Goal: Task Accomplishment & Management: Manage account settings

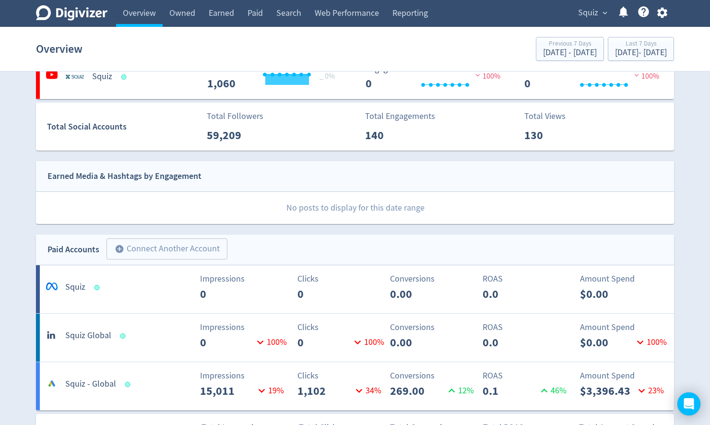
scroll to position [230, 0]
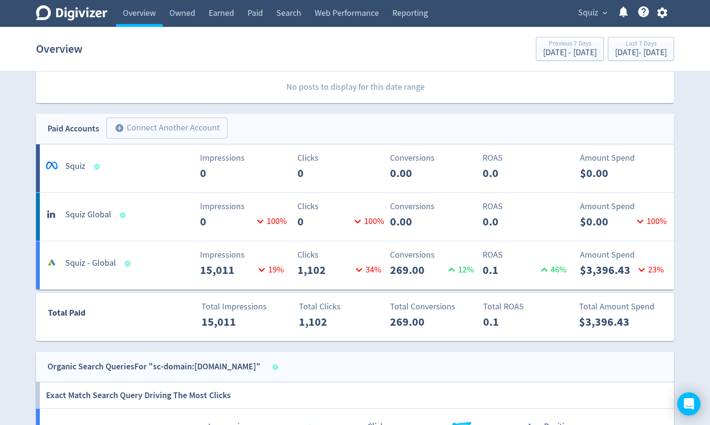
click at [657, 14] on icon "button" at bounding box center [661, 13] width 10 height 11
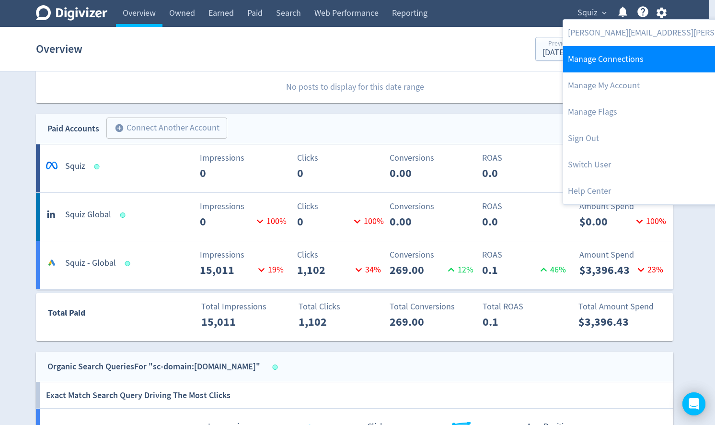
click at [601, 50] on link "Manage Connections" at bounding box center [691, 59] width 256 height 26
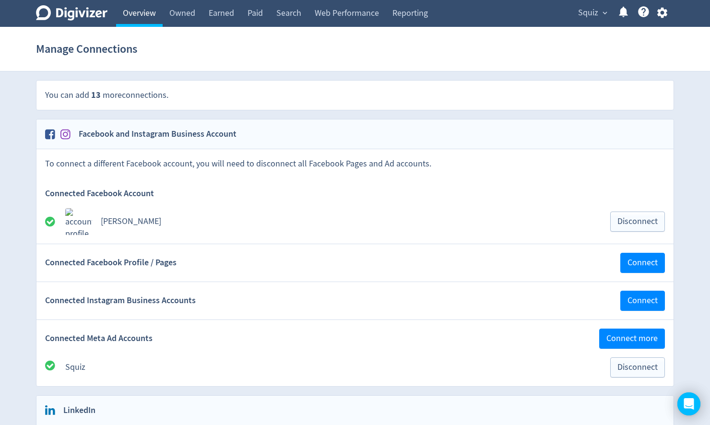
click at [158, 17] on link "Overview" at bounding box center [139, 13] width 47 height 27
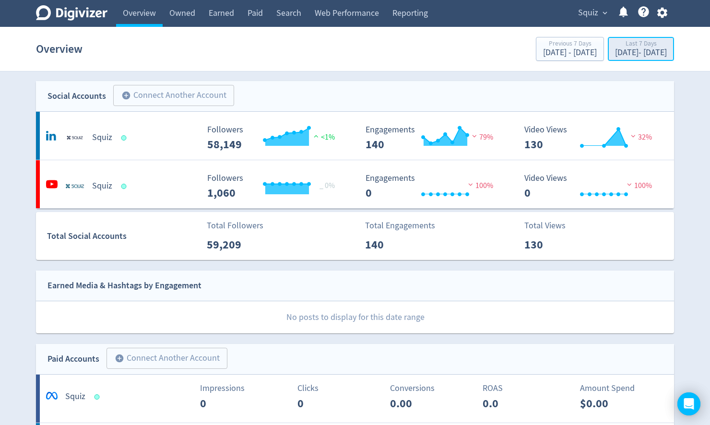
click at [615, 49] on div "[DATE] - [DATE]" at bounding box center [641, 52] width 52 height 9
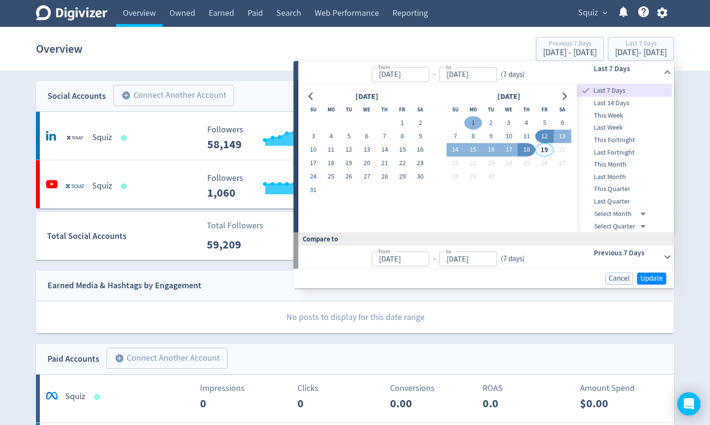
click at [470, 122] on button "1" at bounding box center [473, 123] width 18 height 13
type input "[DATE]"
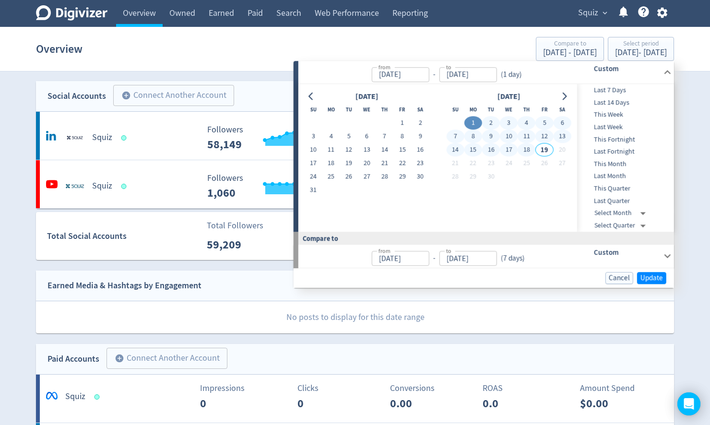
click at [527, 148] on button "18" at bounding box center [526, 149] width 18 height 13
type input "[DATE]"
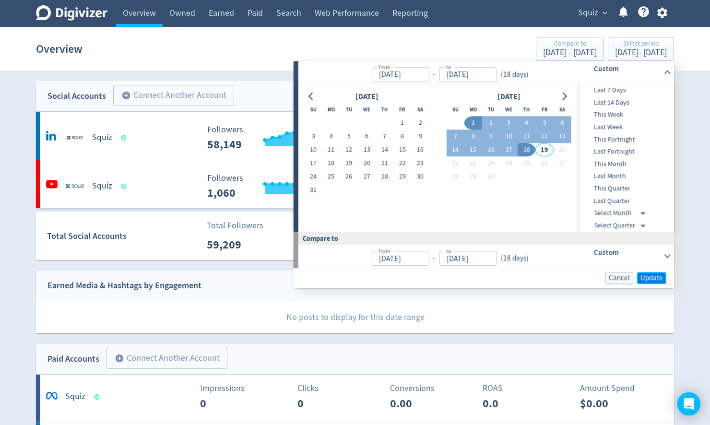
click at [653, 276] on span "Update" at bounding box center [651, 277] width 23 height 7
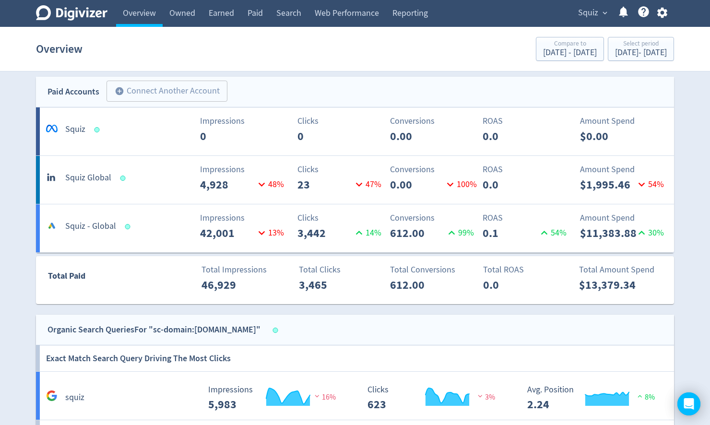
scroll to position [271, 0]
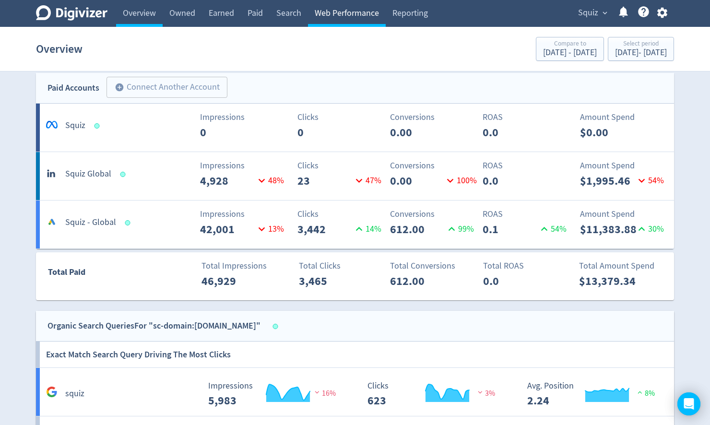
click at [338, 14] on link "Web Performance" at bounding box center [347, 13] width 78 height 27
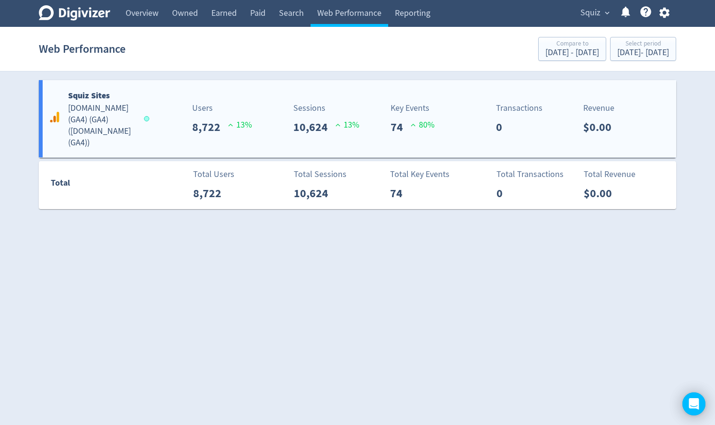
click at [62, 124] on div "Squiz Sites [DOMAIN_NAME] (GA4) (GA4) ( [DOMAIN_NAME] (GA4) )" at bounding box center [98, 119] width 102 height 60
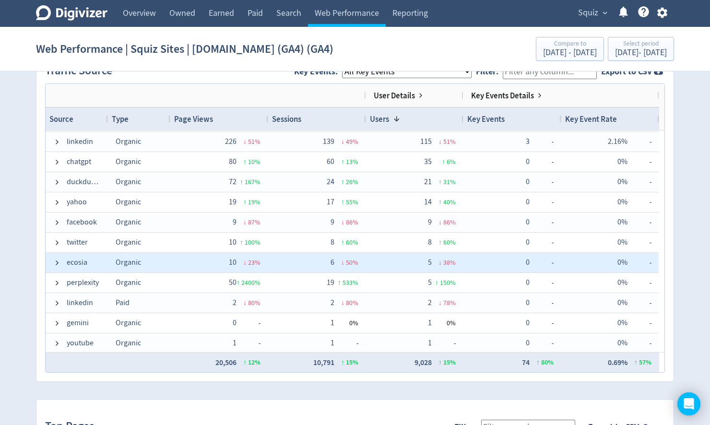
scroll to position [121, 0]
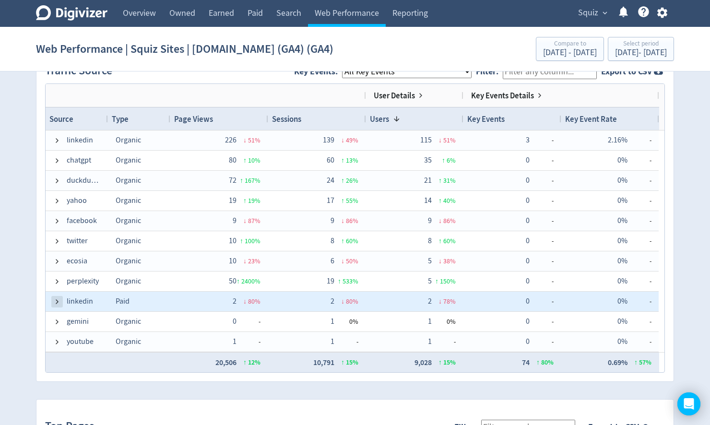
click at [55, 299] on span at bounding box center [57, 302] width 8 height 8
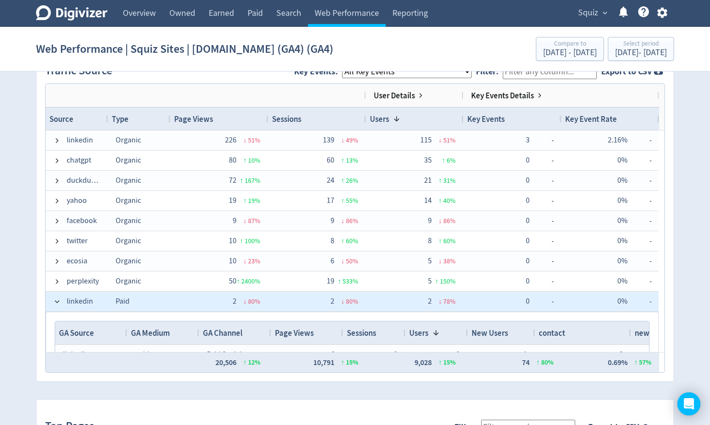
scroll to position [198, 0]
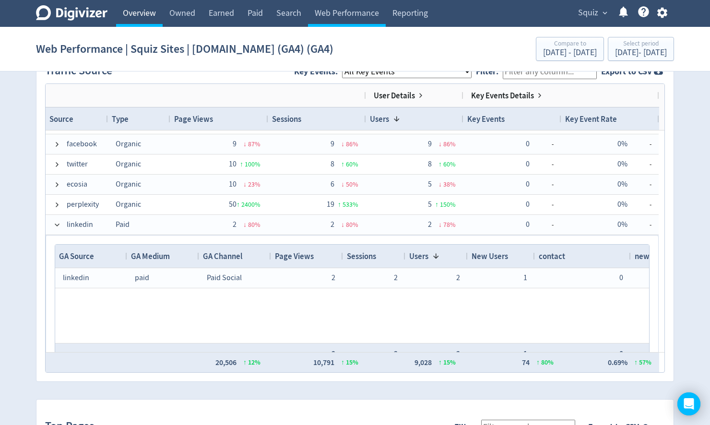
click at [139, 19] on link "Overview" at bounding box center [139, 13] width 47 height 27
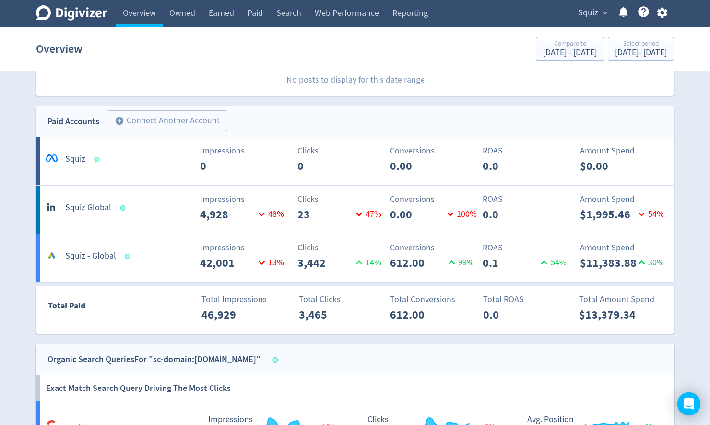
scroll to position [192, 0]
